Goal: Use online tool/utility: Utilize a website feature to perform a specific function

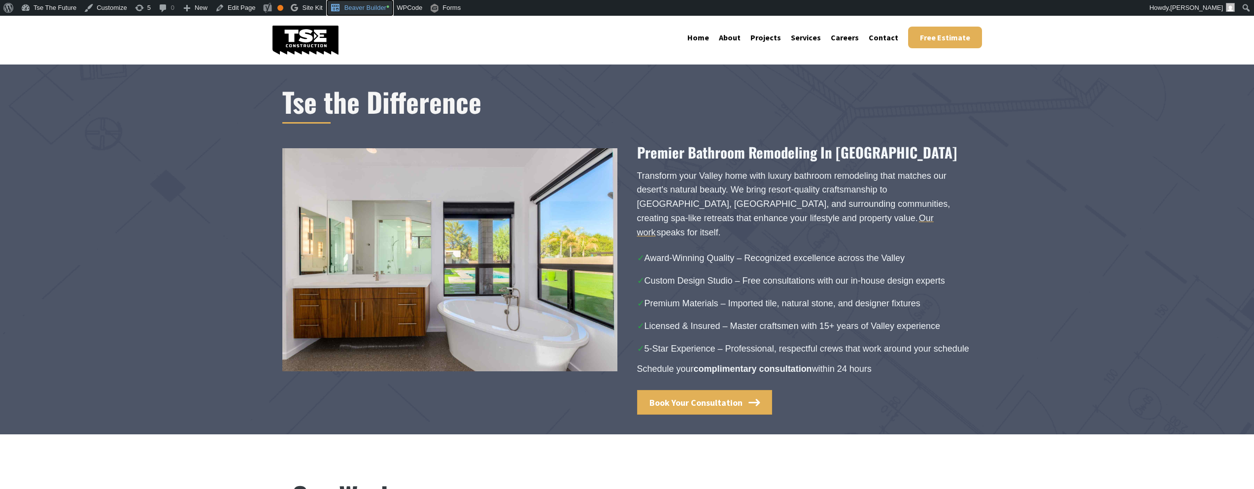
click at [362, 11] on link "Beaver Builder •" at bounding box center [360, 8] width 67 height 16
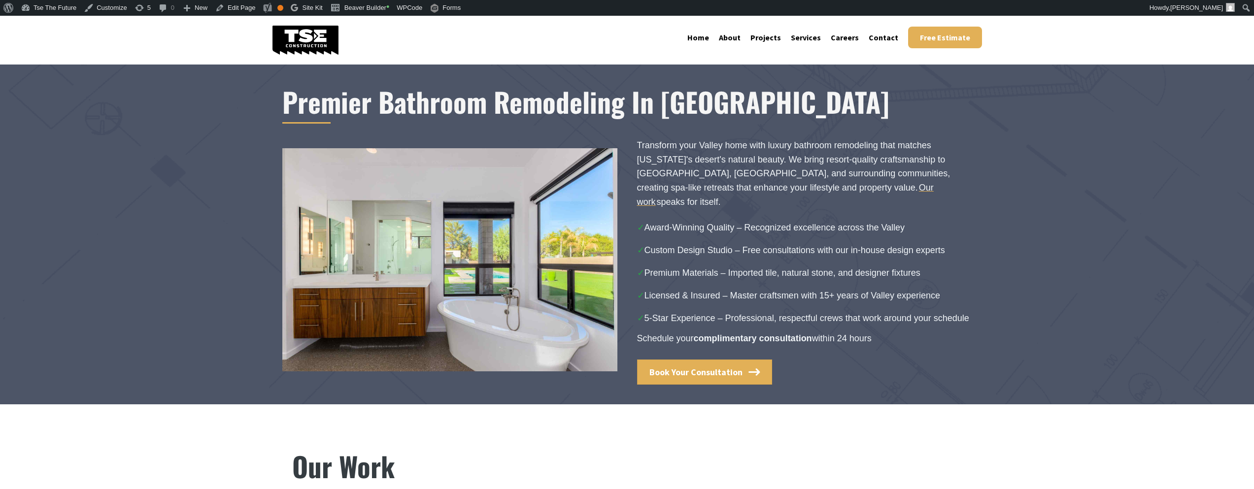
click at [676, 107] on h1 "Premier Bathroom Remodeling In [GEOGRAPHIC_DATA]" at bounding box center [627, 101] width 690 height 35
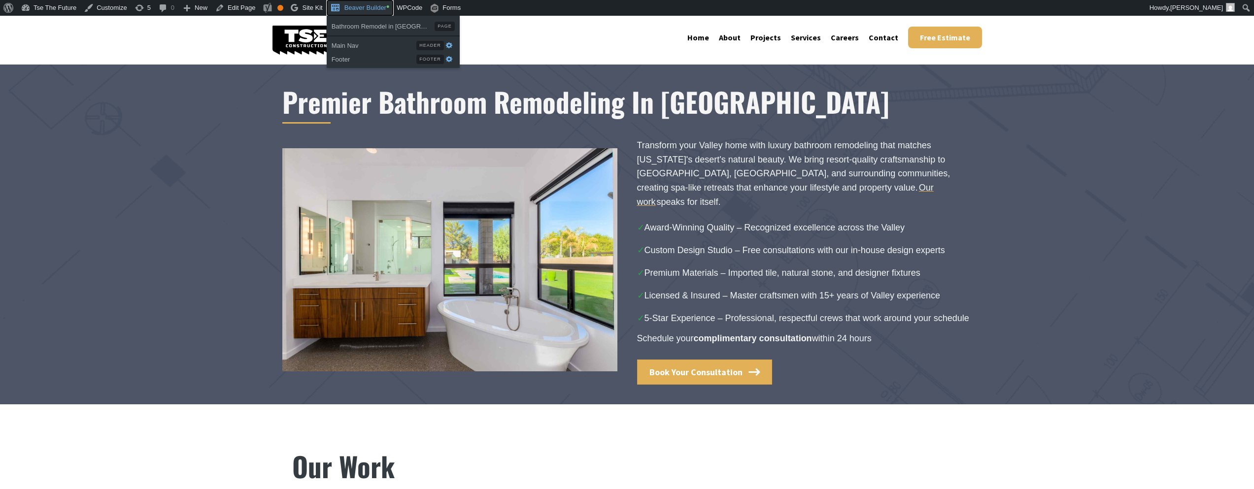
click at [374, 7] on link "Beaver Builder •" at bounding box center [360, 8] width 67 height 16
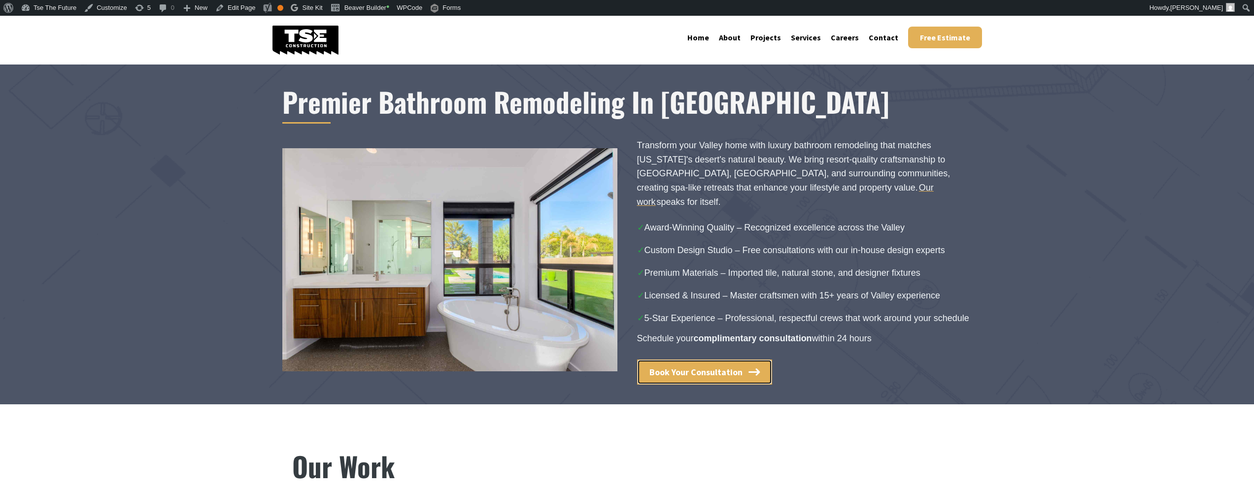
click at [728, 367] on span "Book Your Consultation" at bounding box center [696, 372] width 93 height 11
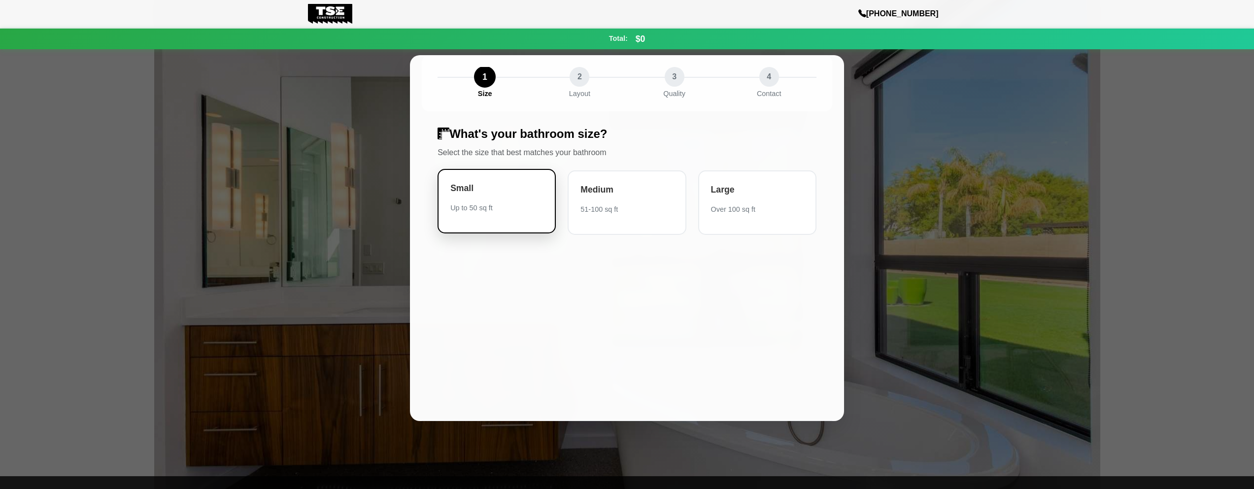
click at [494, 196] on div "Small Up to 50 sq ft" at bounding box center [497, 201] width 118 height 65
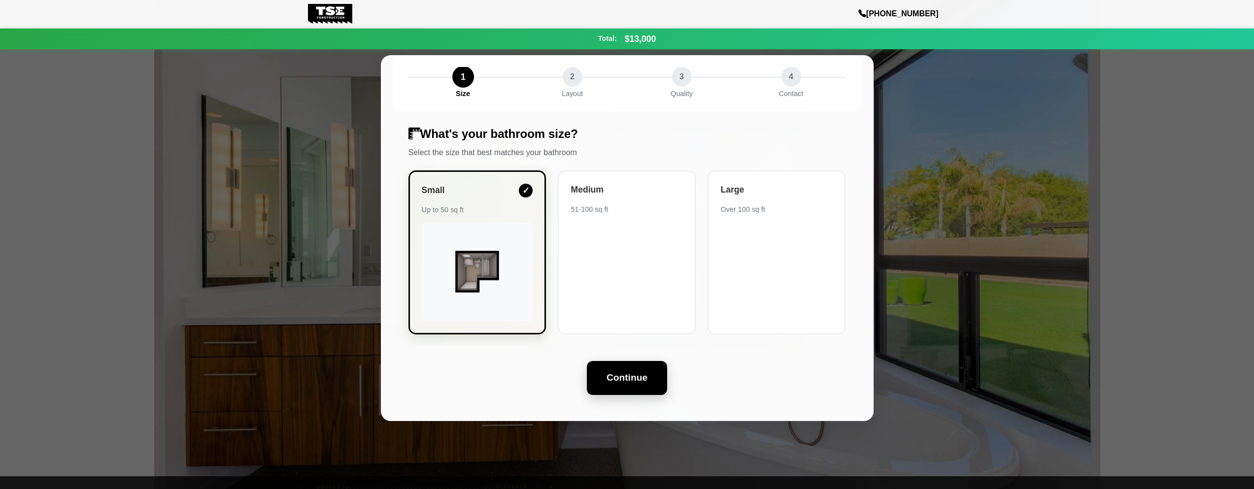
click at [631, 373] on button "Continue" at bounding box center [627, 378] width 80 height 34
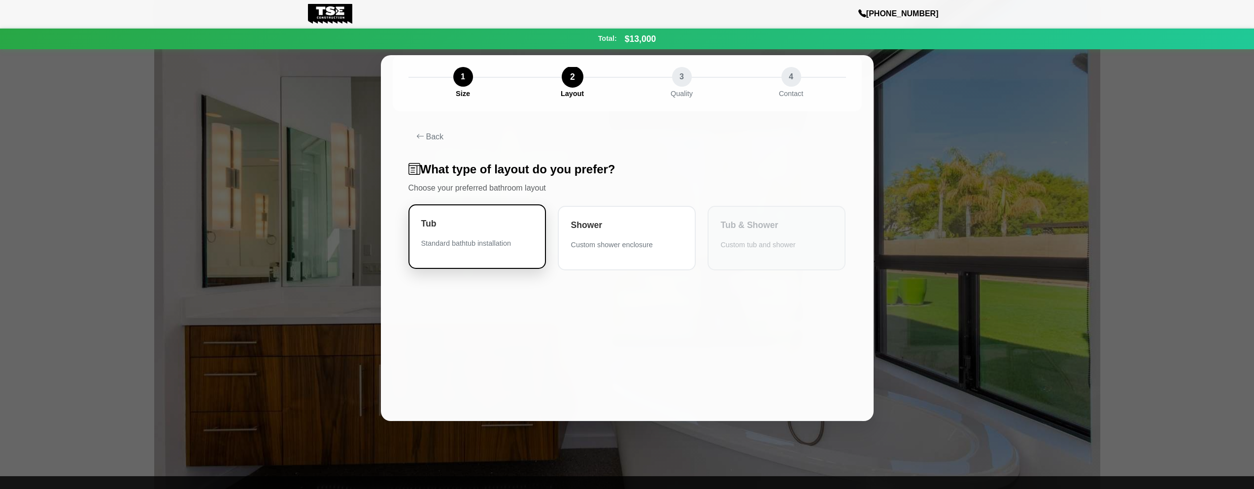
click at [489, 239] on div "Standard bathtub installation" at bounding box center [477, 244] width 112 height 10
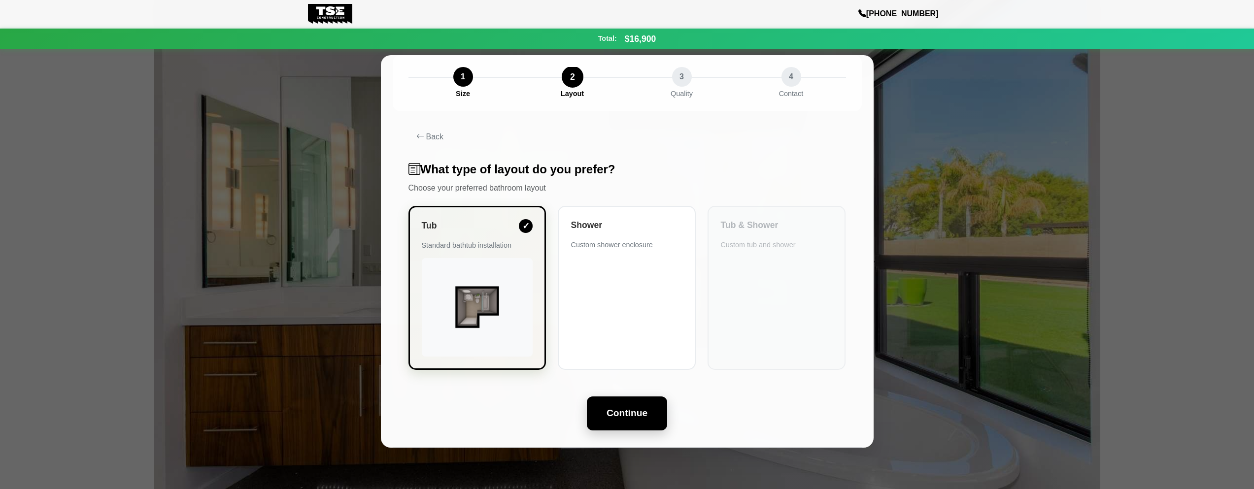
click at [638, 423] on button "Continue" at bounding box center [627, 414] width 80 height 34
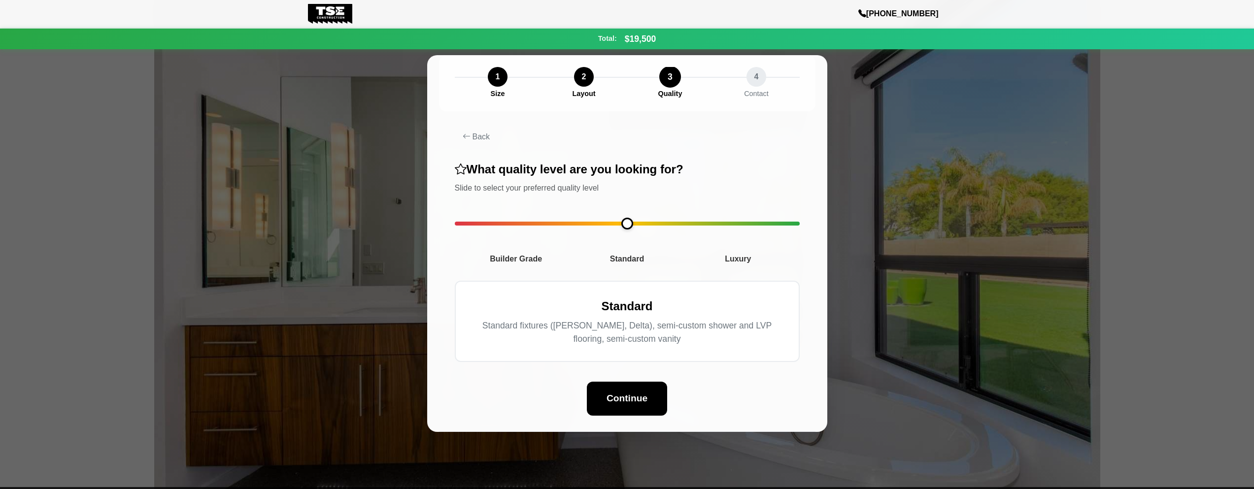
drag, startPoint x: 459, startPoint y: 224, endPoint x: 589, endPoint y: 227, distance: 130.1
type input "*"
click at [589, 226] on input "range" at bounding box center [627, 224] width 345 height 4
click at [615, 398] on button "Continue" at bounding box center [627, 398] width 80 height 34
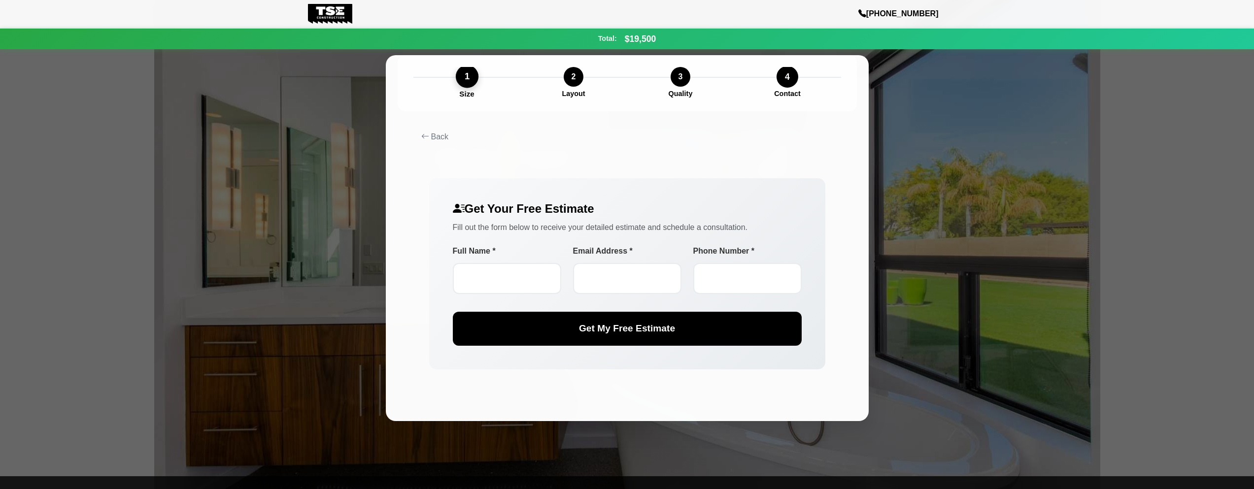
click at [458, 83] on div "1" at bounding box center [466, 76] width 23 height 23
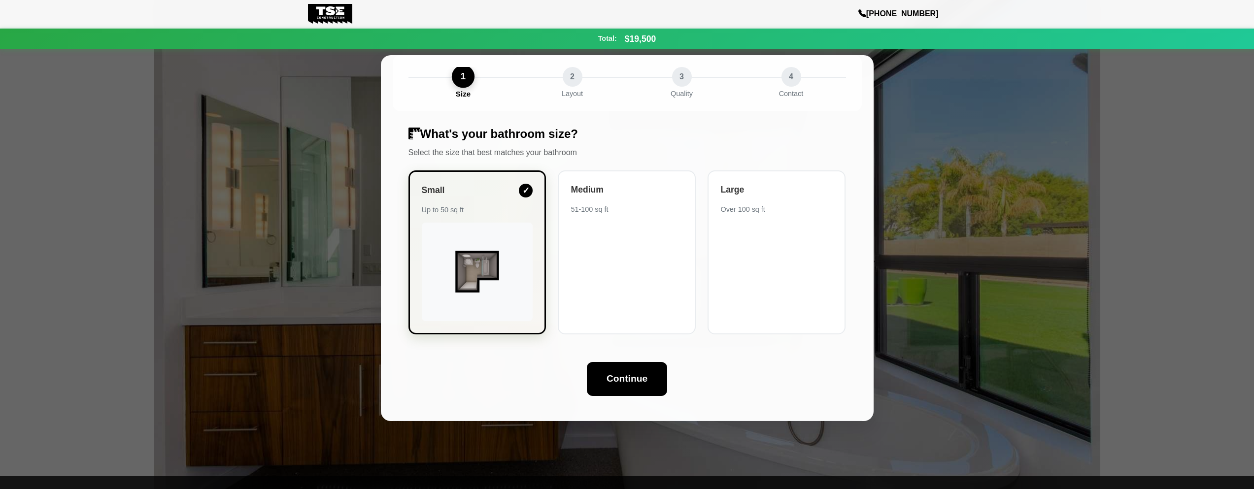
click at [468, 74] on div "1" at bounding box center [462, 76] width 23 height 23
click at [467, 75] on div "1" at bounding box center [462, 76] width 23 height 23
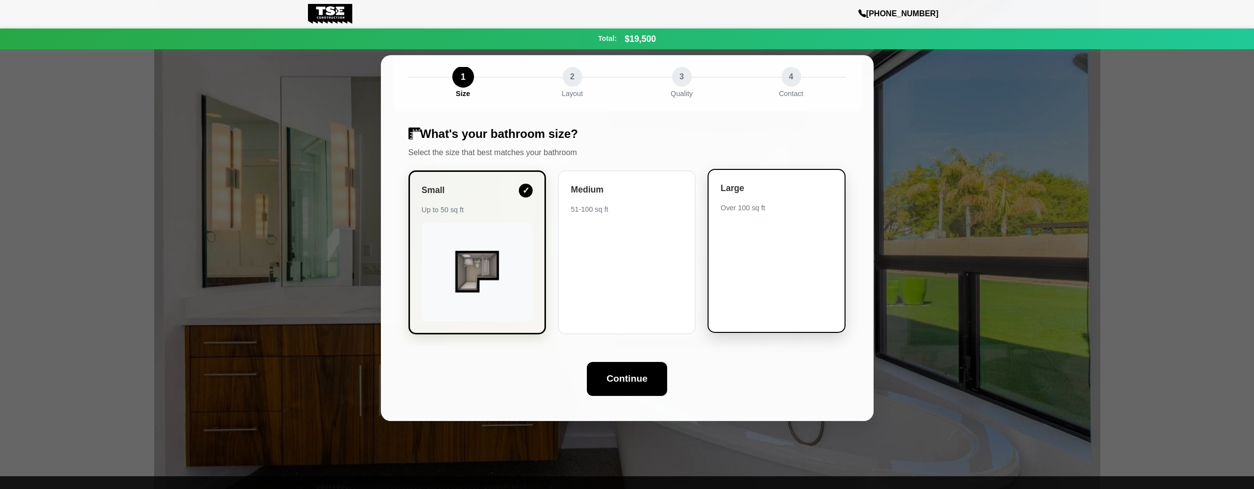
click at [739, 225] on div "Large Over 100 sq ft" at bounding box center [777, 251] width 138 height 164
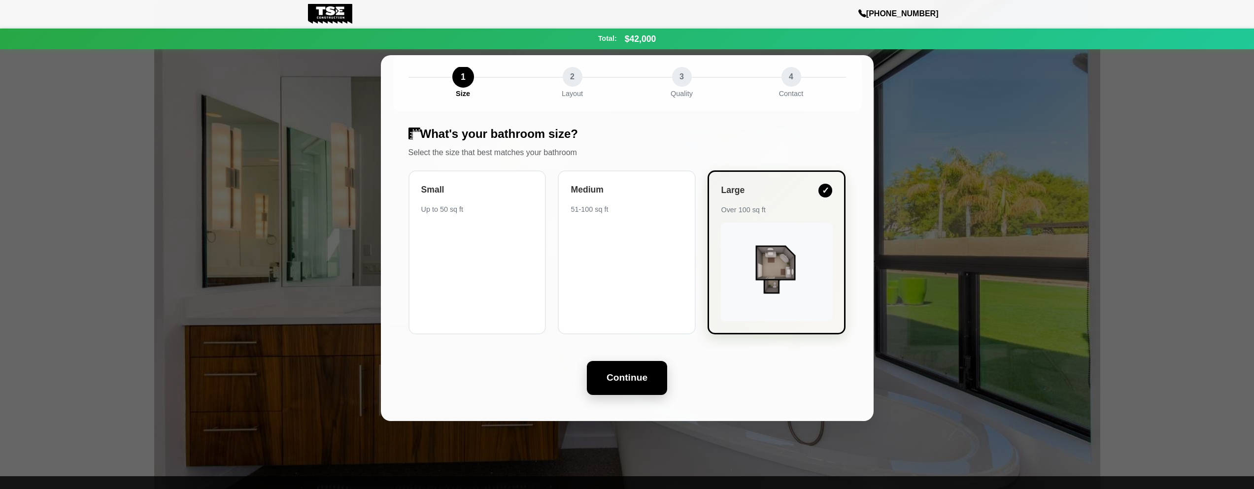
click at [613, 368] on button "Continue" at bounding box center [627, 378] width 80 height 34
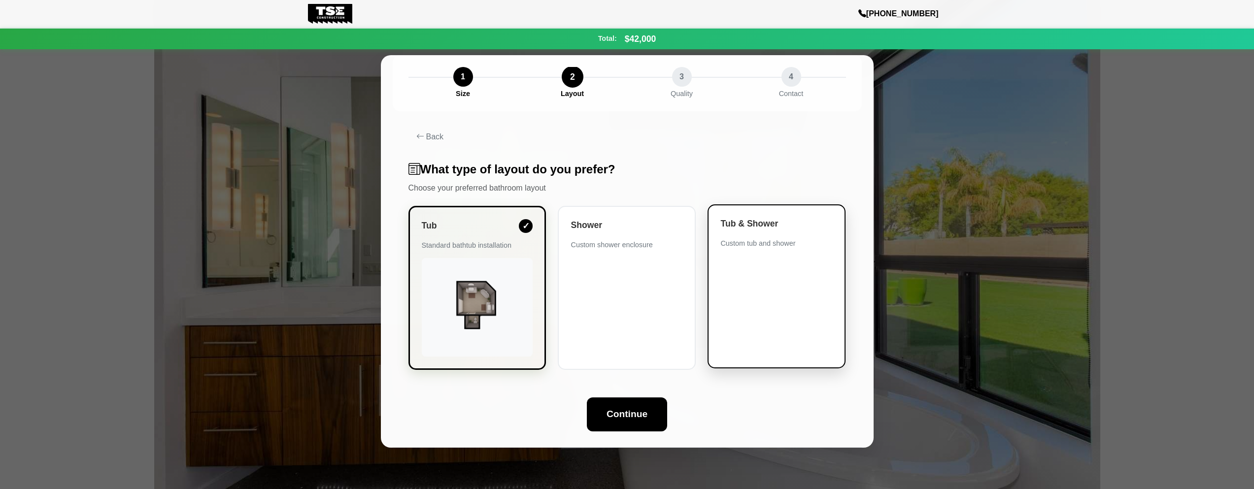
click at [741, 273] on div "Tub & Shower Custom tub and shower" at bounding box center [777, 287] width 138 height 164
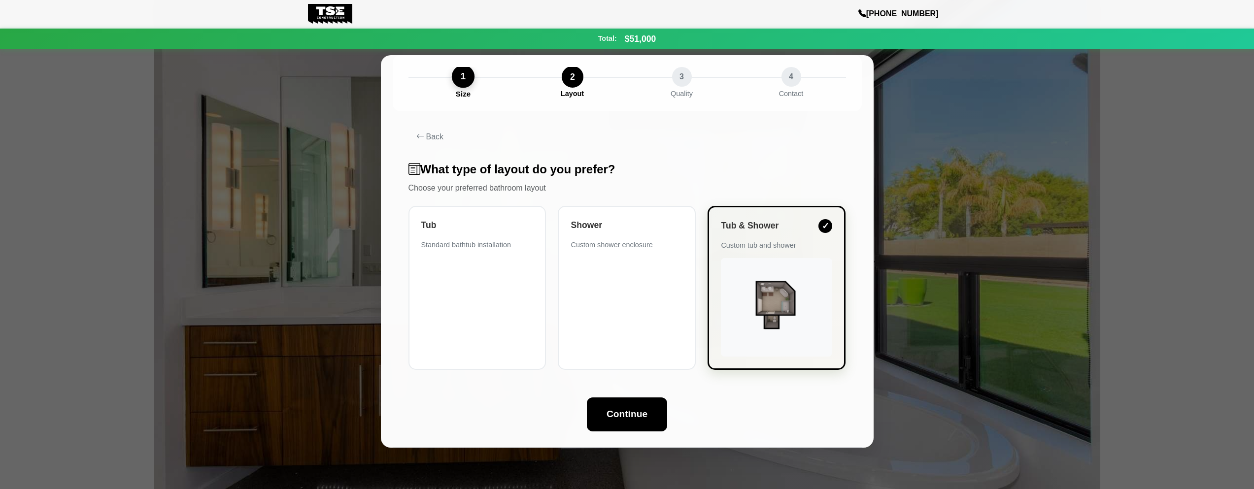
click at [465, 86] on div "1" at bounding box center [462, 76] width 23 height 23
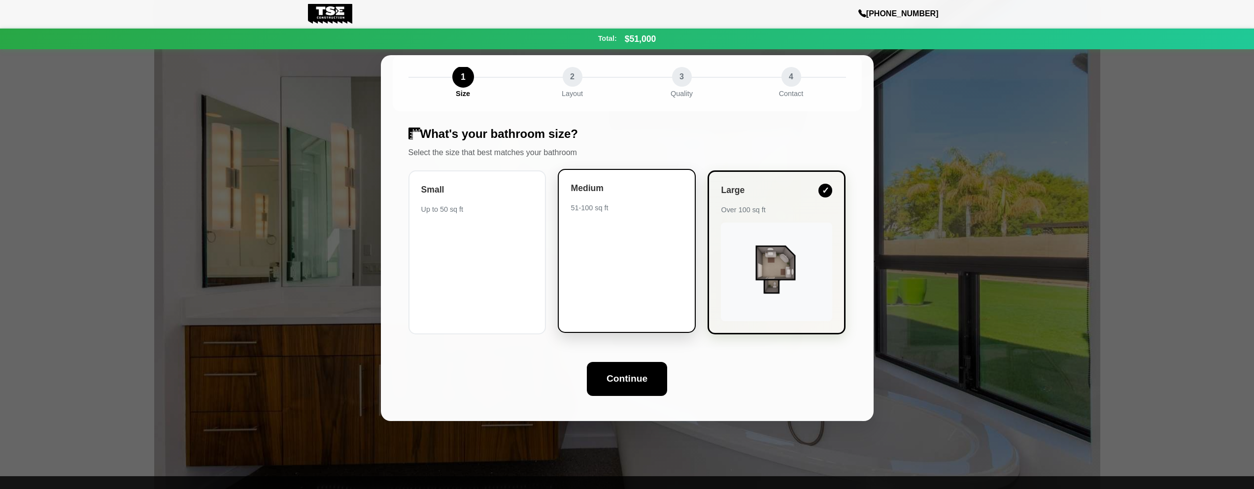
click at [633, 223] on div "Medium 51-100 sq ft" at bounding box center [627, 251] width 138 height 164
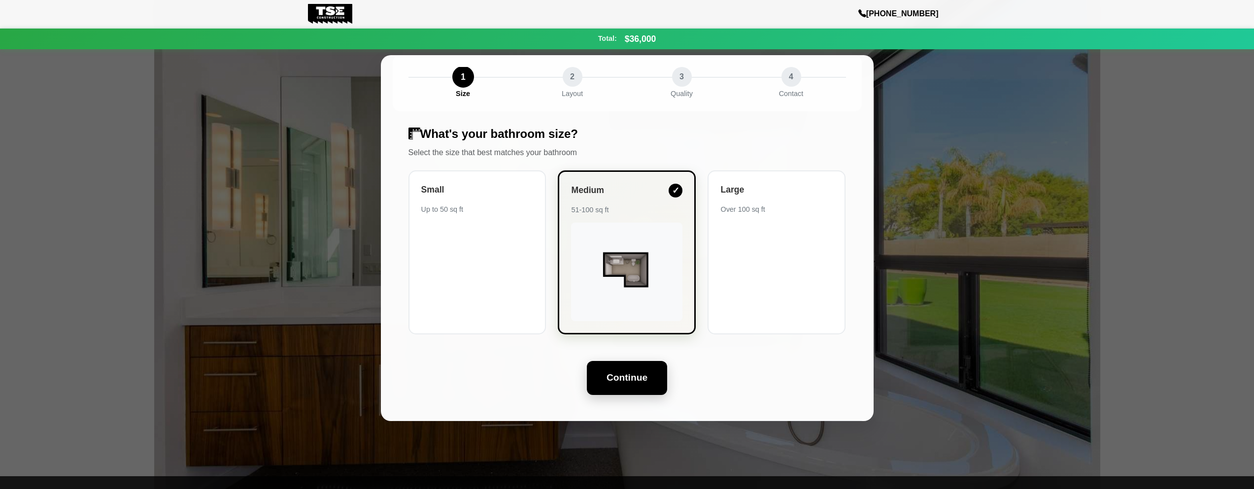
click at [623, 380] on button "Continue" at bounding box center [627, 378] width 80 height 34
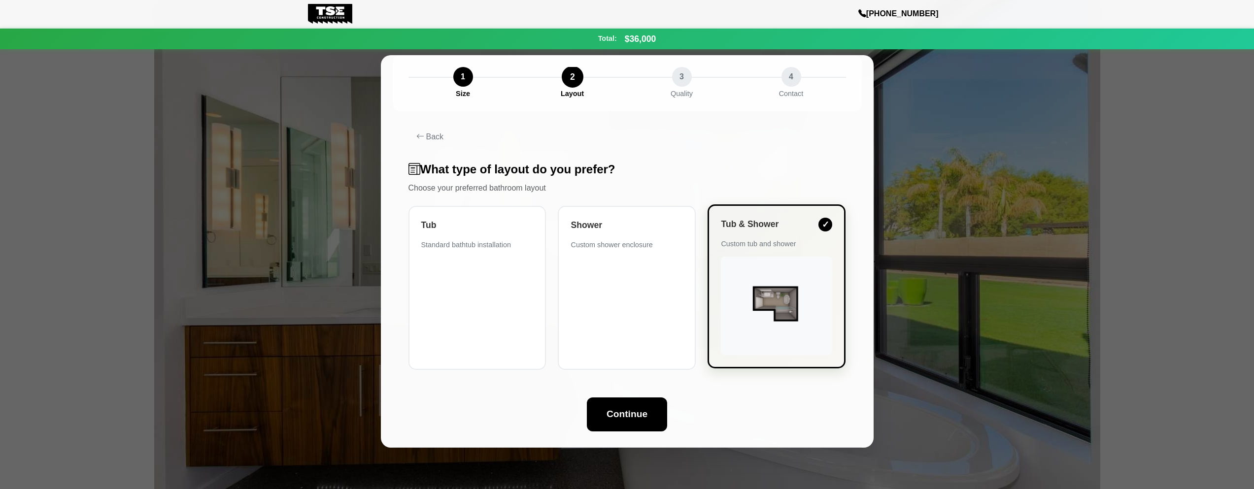
click at [728, 335] on img at bounding box center [776, 306] width 111 height 63
click at [626, 414] on button "Continue" at bounding box center [627, 414] width 80 height 34
